Goal: Task Accomplishment & Management: Manage account settings

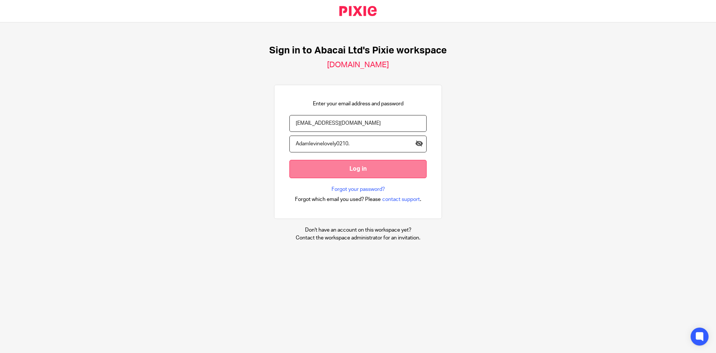
type input "Adamlevinelovely0210."
click at [375, 166] on input "Log in" at bounding box center [358, 169] width 137 height 18
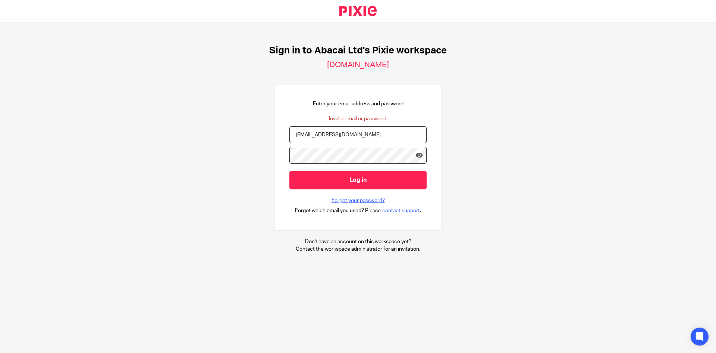
click at [344, 198] on link "Forgot your password?" at bounding box center [358, 200] width 53 height 7
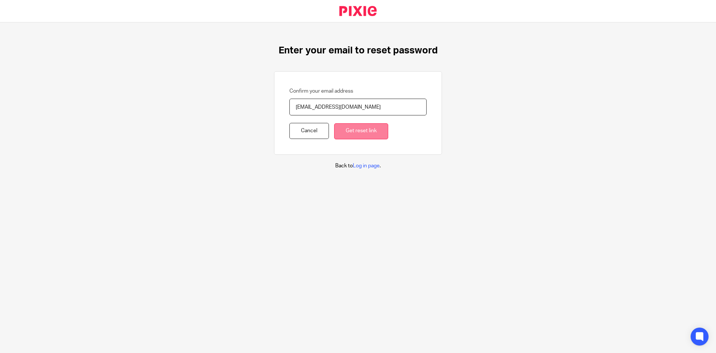
type input "lovely@abacai.co.uk"
click at [369, 135] on input "Get reset link" at bounding box center [361, 131] width 54 height 16
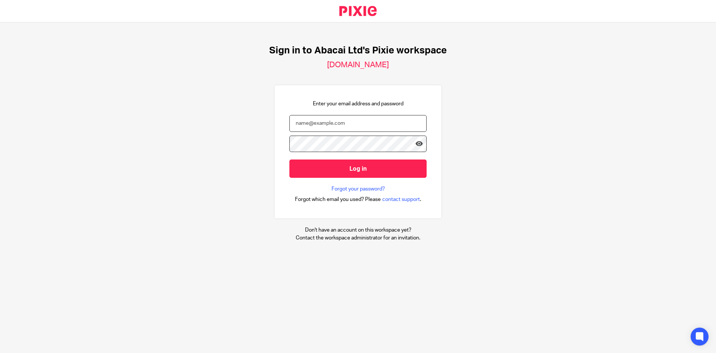
type input "Ungson"
click at [352, 61] on h2 "[DOMAIN_NAME]" at bounding box center [358, 65] width 62 height 10
click at [352, 61] on h2 "abacai.usepixie.net" at bounding box center [358, 65] width 62 height 10
click at [354, 65] on h2 "abacai.usepixie.net" at bounding box center [358, 65] width 62 height 10
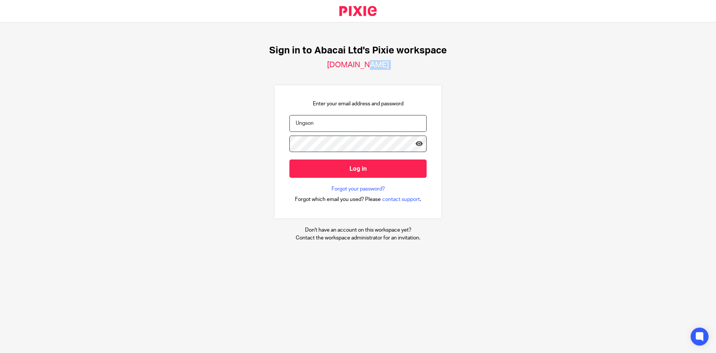
click at [354, 65] on h2 "abacai.usepixie.net" at bounding box center [358, 65] width 62 height 10
click at [357, 189] on link "Forgot your password?" at bounding box center [358, 188] width 53 height 7
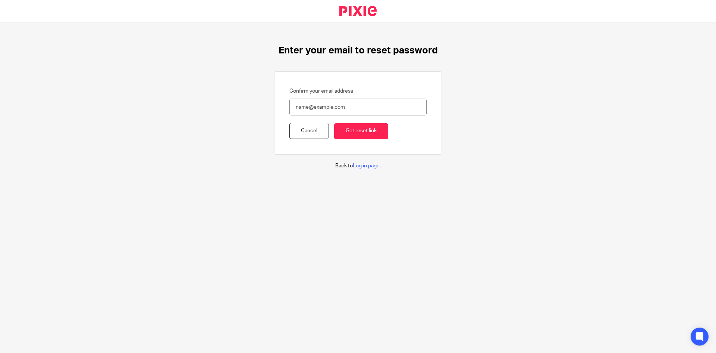
click at [320, 102] on input "Confirm your email address" at bounding box center [358, 106] width 137 height 17
type input "lovely@abacai.co.uk"
click at [348, 131] on input "Get reset link" at bounding box center [361, 131] width 54 height 16
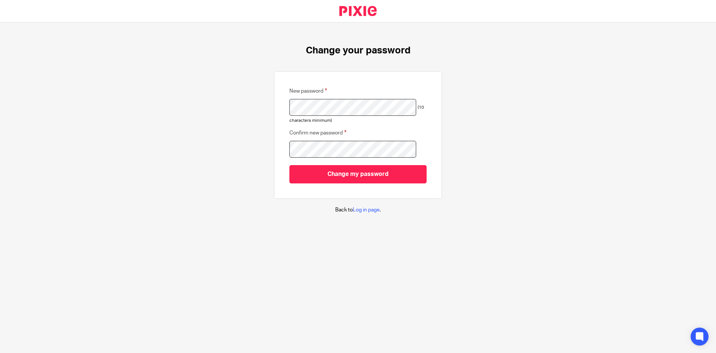
click at [290, 165] on input "Change my password" at bounding box center [358, 174] width 137 height 18
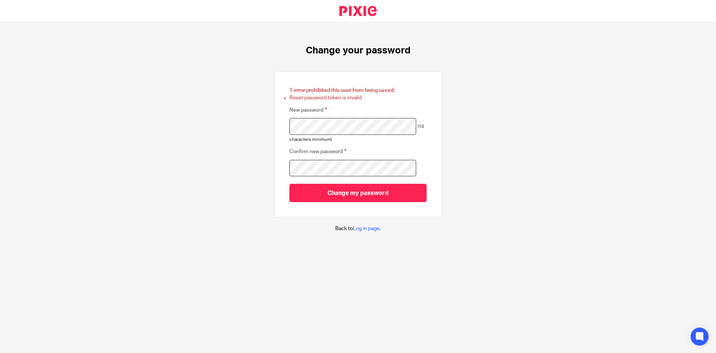
click at [527, 104] on div "Change your password 1 error prohibited this user from being saved: Reset passw…" at bounding box center [358, 138] width 716 height 232
click at [565, 119] on div "Change your password 1 error prohibited this user from being saved: Reset passw…" at bounding box center [358, 138] width 716 height 232
click at [290, 184] on input "Change my password" at bounding box center [358, 193] width 137 height 18
click at [445, 125] on div "Change your password 1 error prohibited this user from being saved: Reset passw…" at bounding box center [358, 138] width 716 height 232
click at [459, 115] on div "Change your password 1 error prohibited this user from being saved: Reset passw…" at bounding box center [358, 138] width 716 height 232
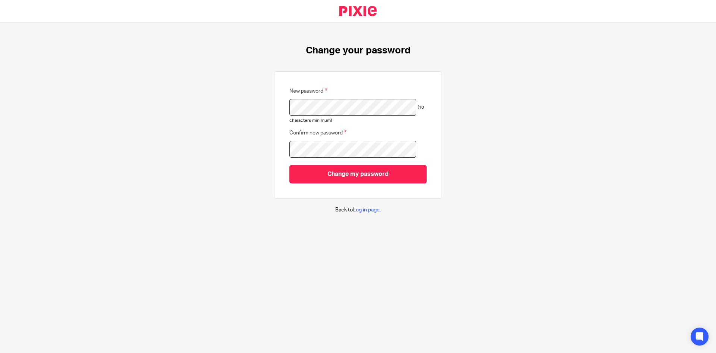
click at [290, 165] on input "Change my password" at bounding box center [358, 174] width 137 height 18
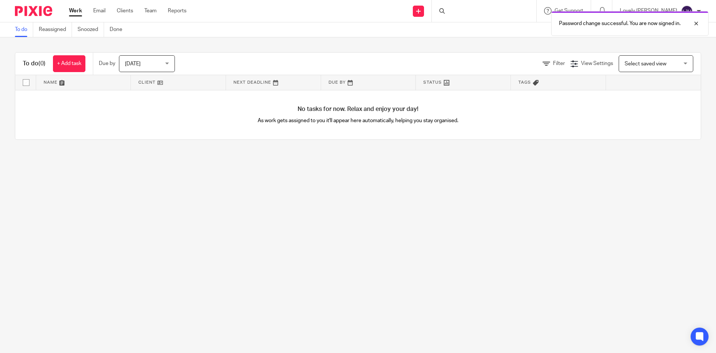
click at [516, 13] on div "Password change successful. You are now signed in." at bounding box center [533, 21] width 351 height 28
click at [460, 6] on div at bounding box center [484, 11] width 104 height 22
click at [445, 12] on icon at bounding box center [443, 11] width 6 height 6
click at [469, 8] on div at bounding box center [484, 11] width 104 height 22
click at [501, 13] on div at bounding box center [484, 11] width 104 height 22
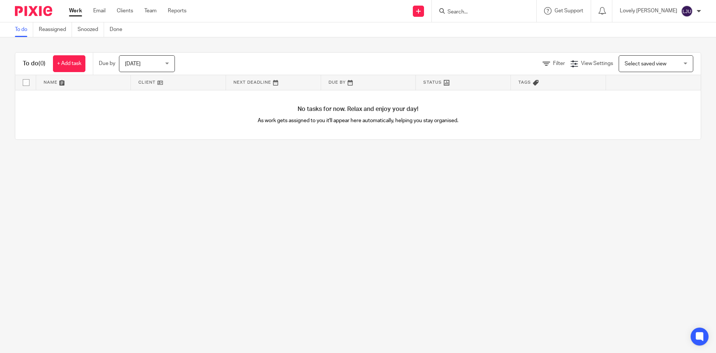
click at [497, 12] on input "Search" at bounding box center [480, 12] width 67 height 7
type input "big journey"
click button "submit" at bounding box center [0, 0] width 0 height 0
click at [500, 26] on link at bounding box center [491, 29] width 93 height 11
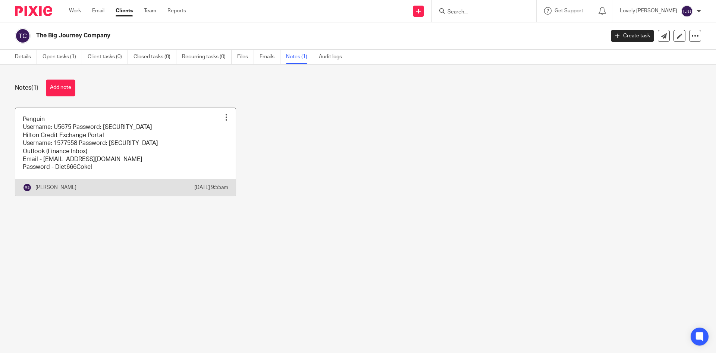
click at [112, 138] on link at bounding box center [125, 152] width 221 height 88
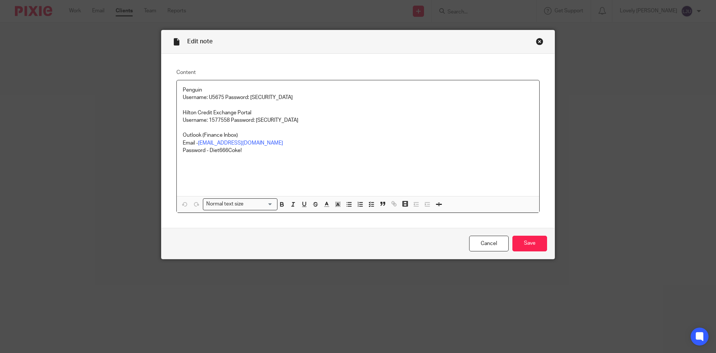
click at [537, 44] on div "Close this dialog window" at bounding box center [539, 41] width 7 height 7
